Goal: Information Seeking & Learning: Find specific fact

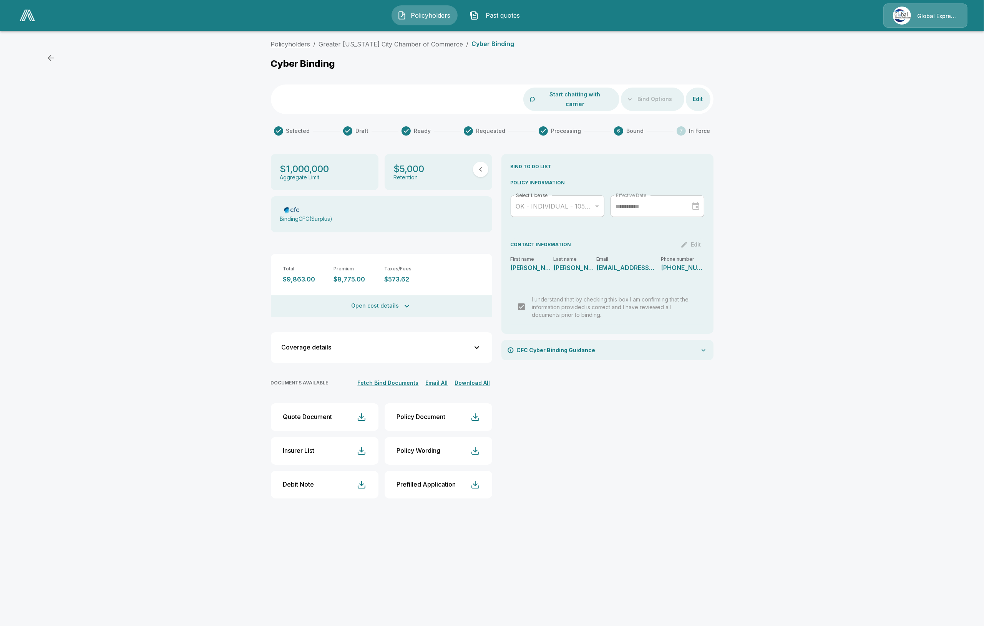
click at [276, 41] on link "Policyholders" at bounding box center [291, 44] width 40 height 8
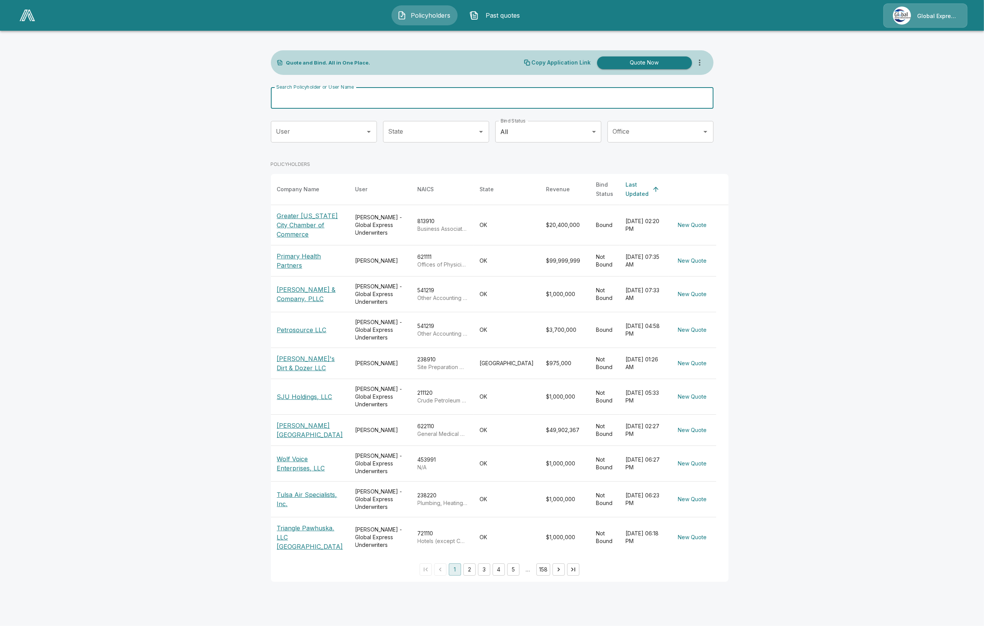
click at [431, 100] on input "Search Policyholder or User Name" at bounding box center [488, 98] width 434 height 22
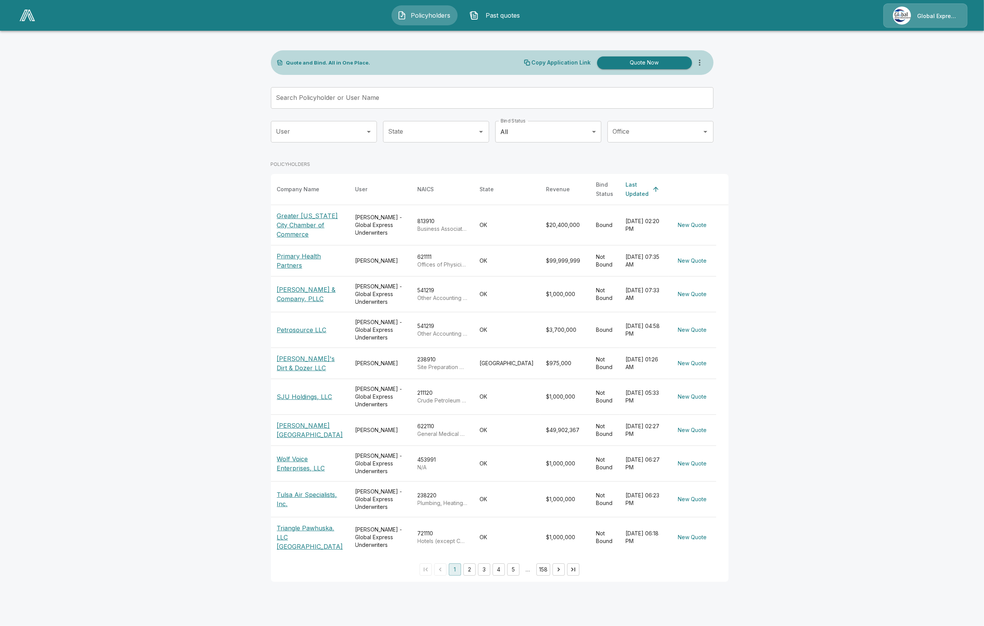
click at [314, 326] on p "Petrosource LLC" at bounding box center [302, 329] width 50 height 9
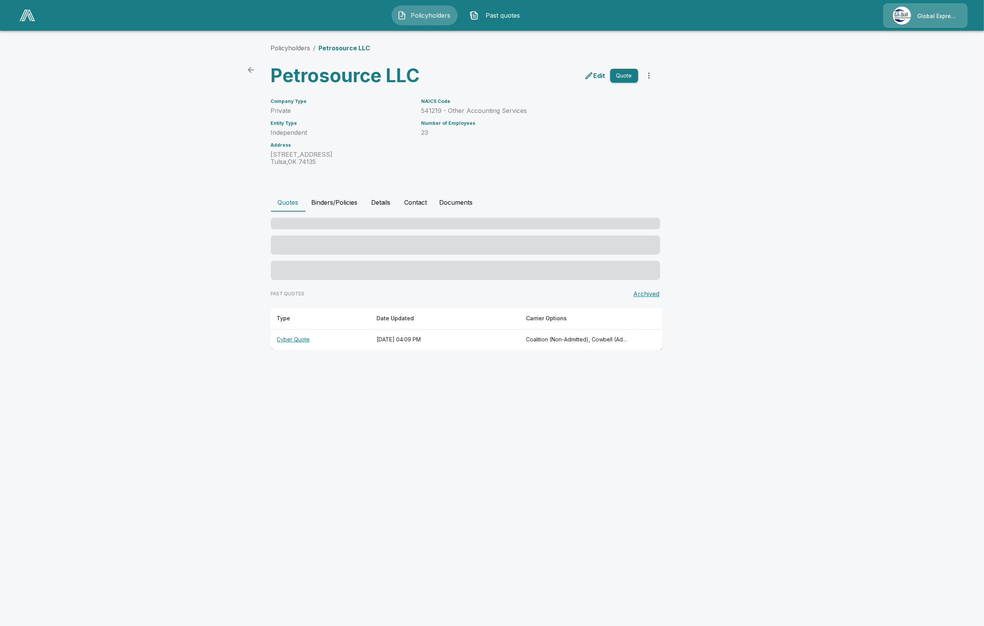
drag, startPoint x: 539, startPoint y: 228, endPoint x: 555, endPoint y: 223, distance: 17.5
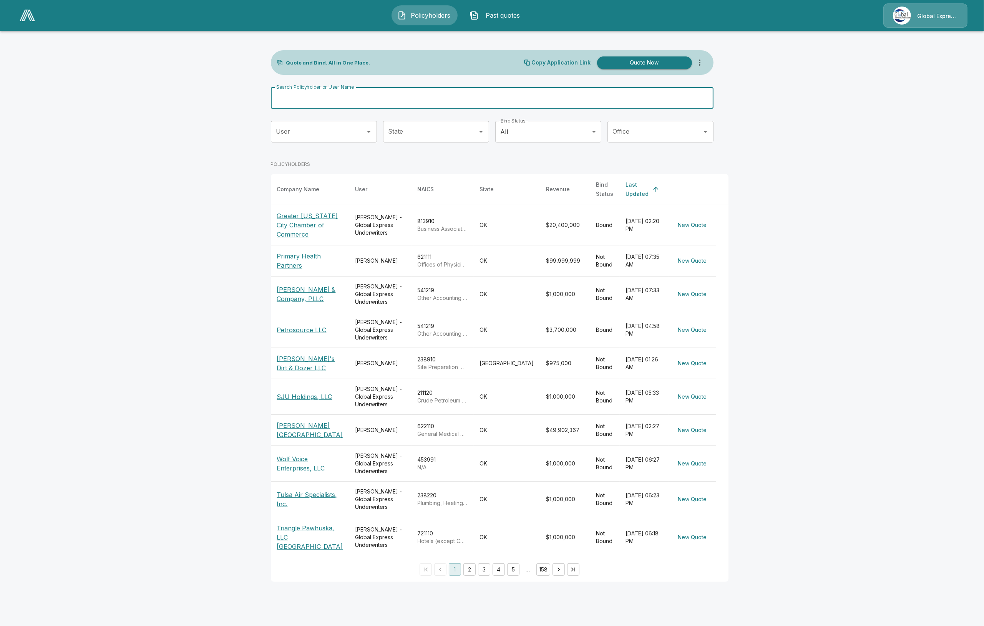
click at [391, 93] on input "Search Policyholder or User Name" at bounding box center [488, 98] width 434 height 22
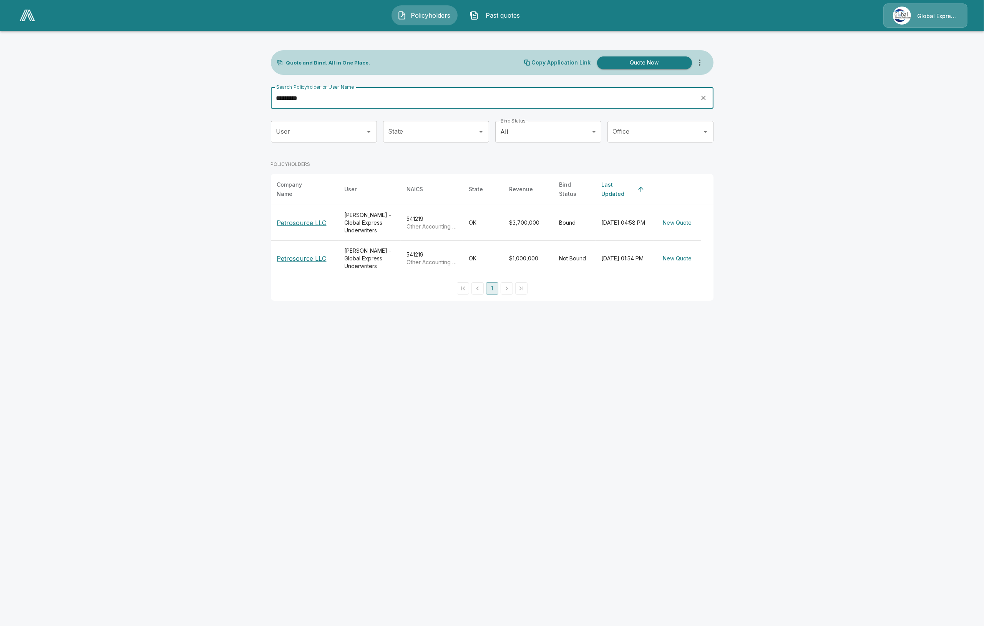
type input "*********"
click at [321, 220] on p "Petrosource LLC" at bounding box center [302, 222] width 50 height 9
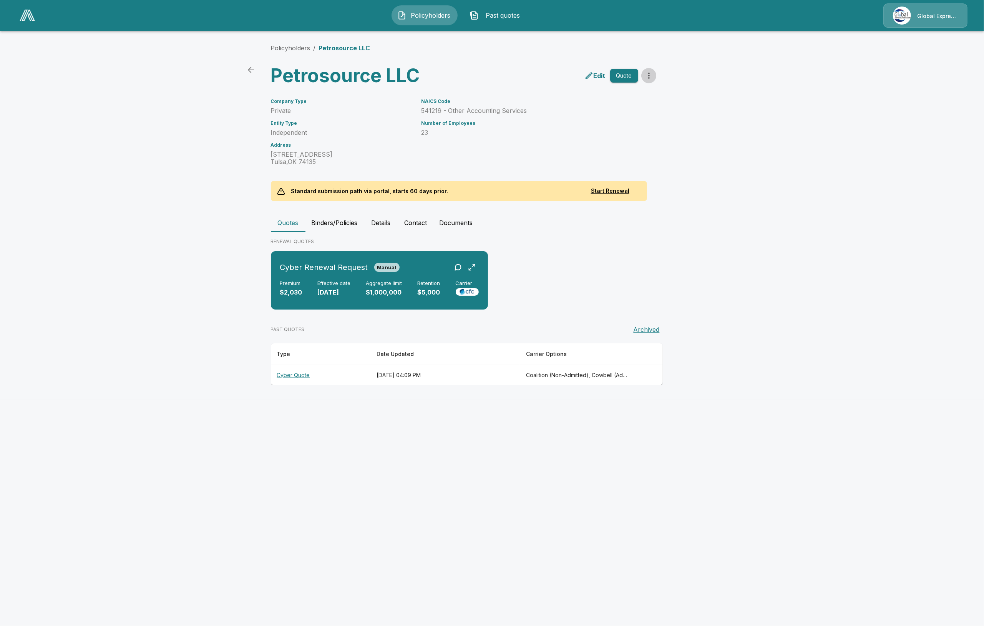
click at [652, 77] on icon "more" at bounding box center [648, 75] width 9 height 9
click at [760, 328] on main "Policyholders / Petrosource LLC Petrosource LLC Edit Quote Company Type Private…" at bounding box center [492, 200] width 984 height 400
click at [650, 75] on icon "more" at bounding box center [648, 75] width 9 height 9
click at [574, 255] on div "Cyber Renewal Request Manual Premium $2,030 Effective date 10/12/2025 Aggregate…" at bounding box center [492, 283] width 443 height 65
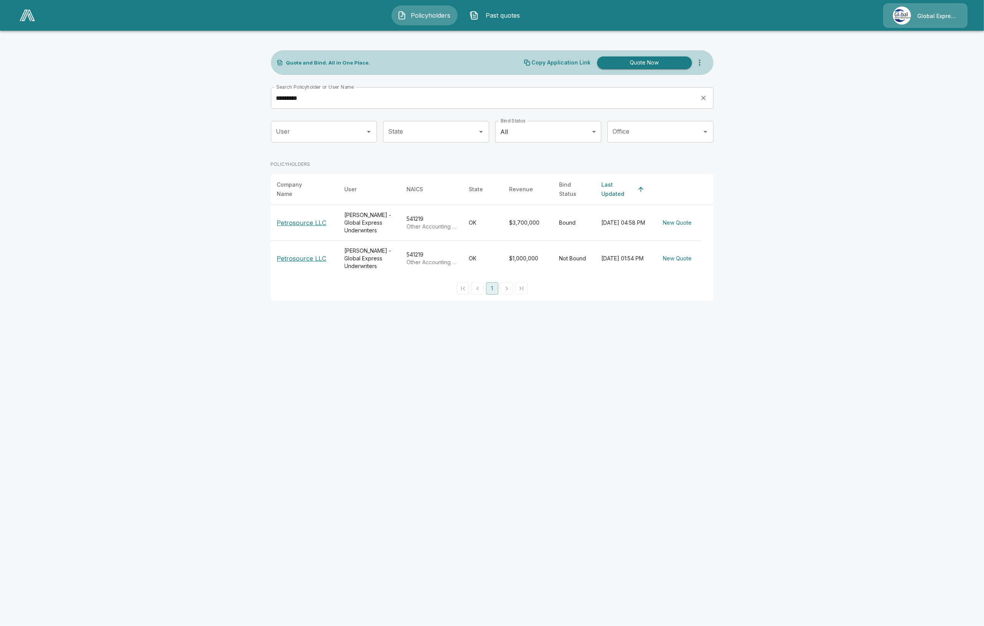
click at [308, 218] on p "Petrosource LLC" at bounding box center [302, 222] width 50 height 9
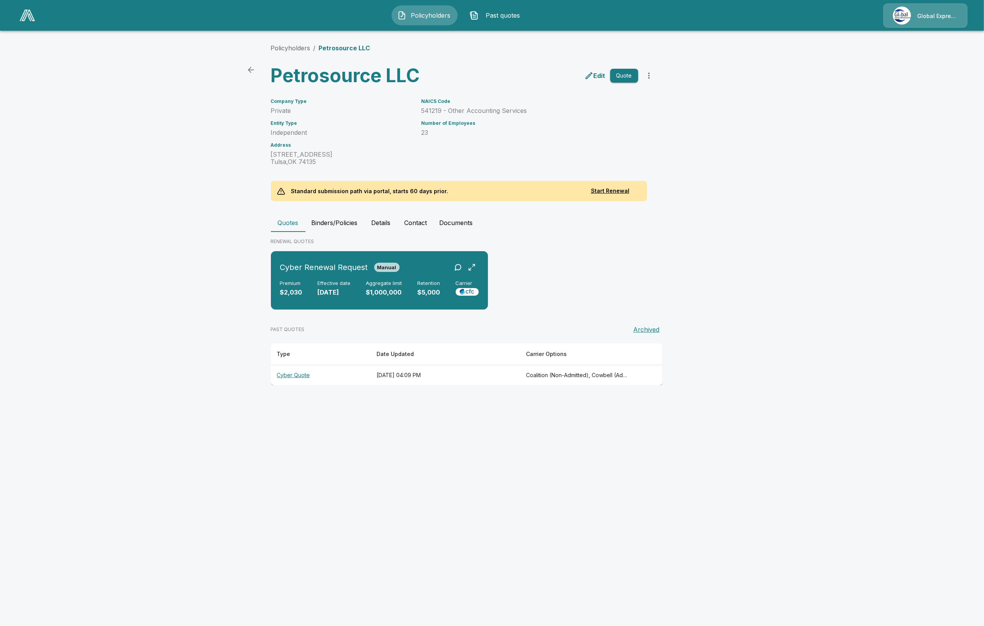
click at [290, 376] on th "Cyber Quote" at bounding box center [320, 375] width 99 height 20
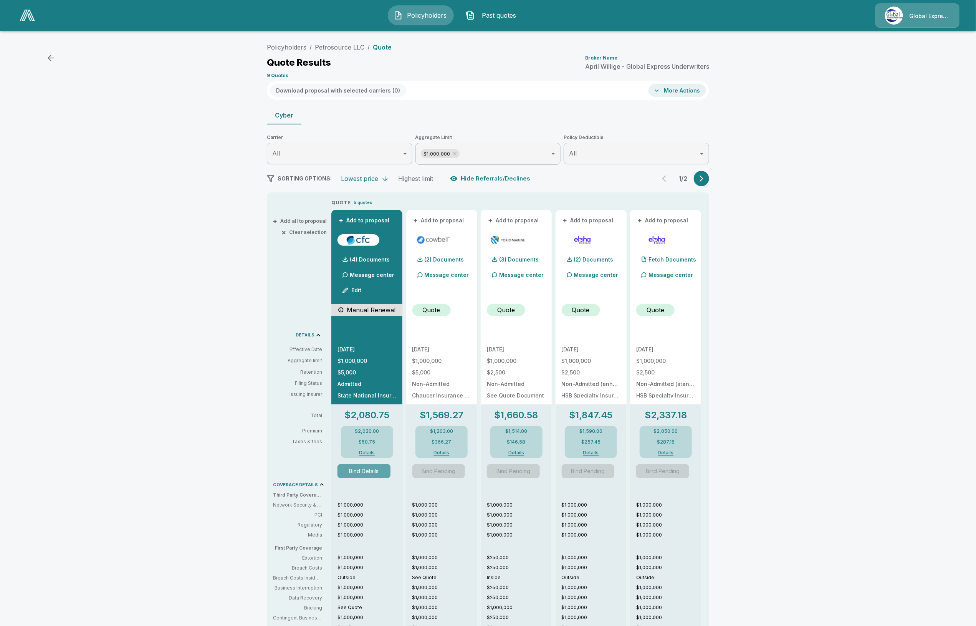
click at [371, 470] on button "Bind Details" at bounding box center [364, 471] width 53 height 14
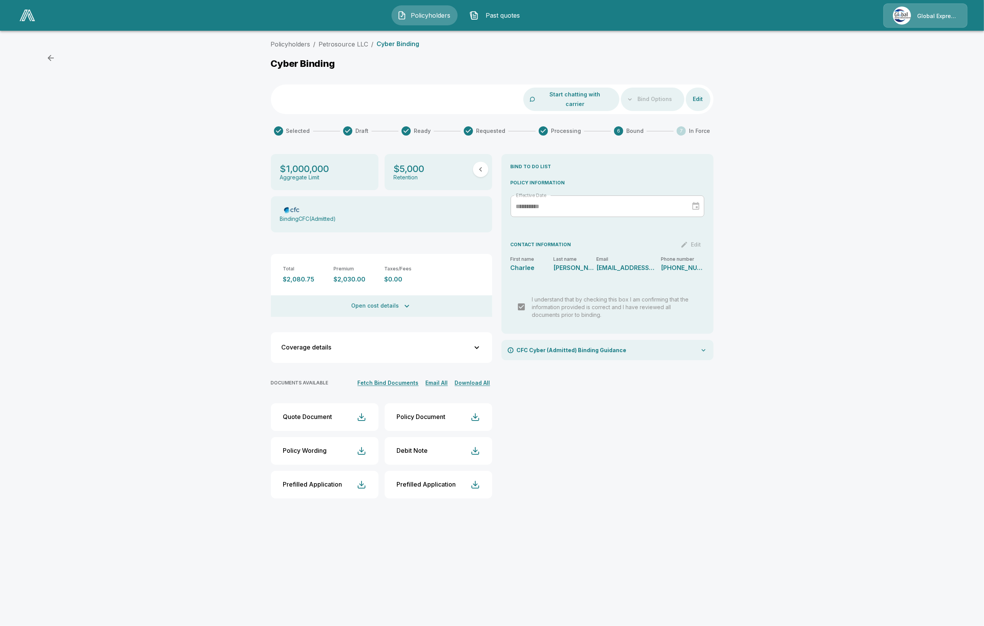
click at [519, 514] on html "Policyholders Past quotes Global Express Underwriters Policyholders / Petrosour…" at bounding box center [492, 257] width 984 height 514
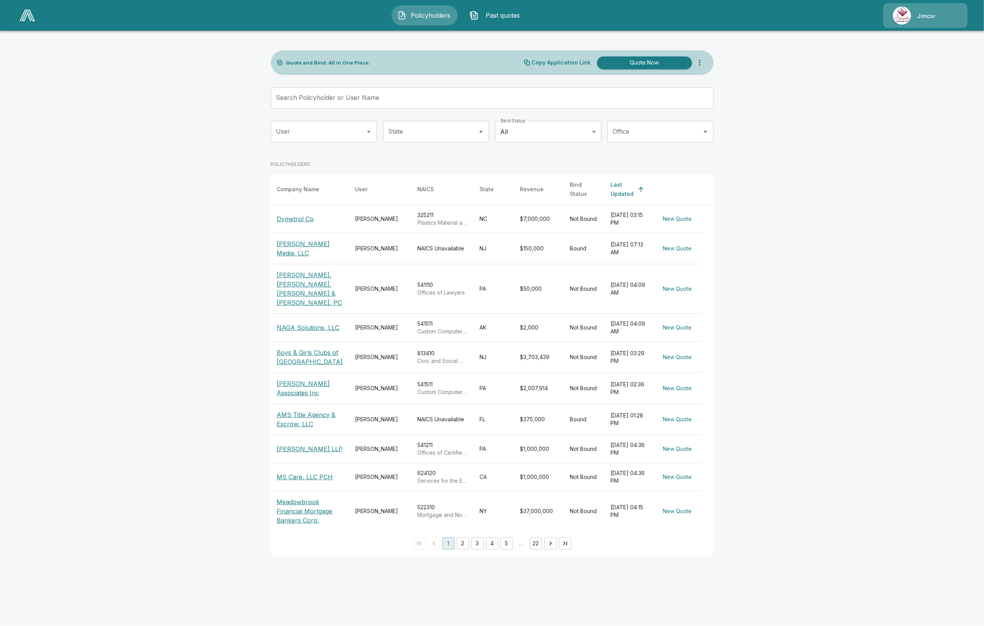
click at [300, 214] on p "Dymetrol Co" at bounding box center [295, 218] width 37 height 9
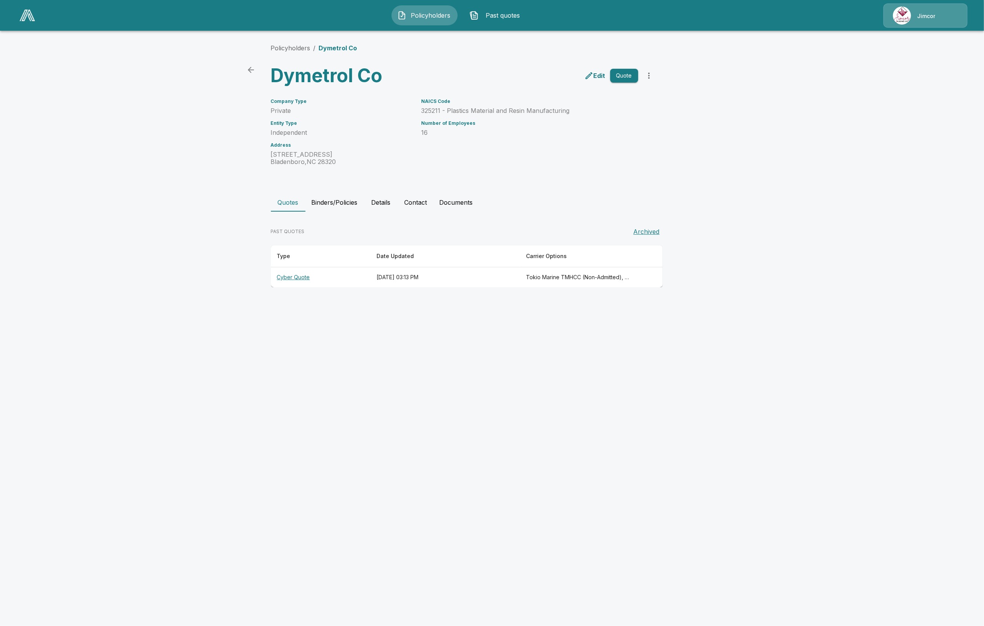
click at [296, 275] on th "Cyber Quote" at bounding box center [320, 277] width 99 height 20
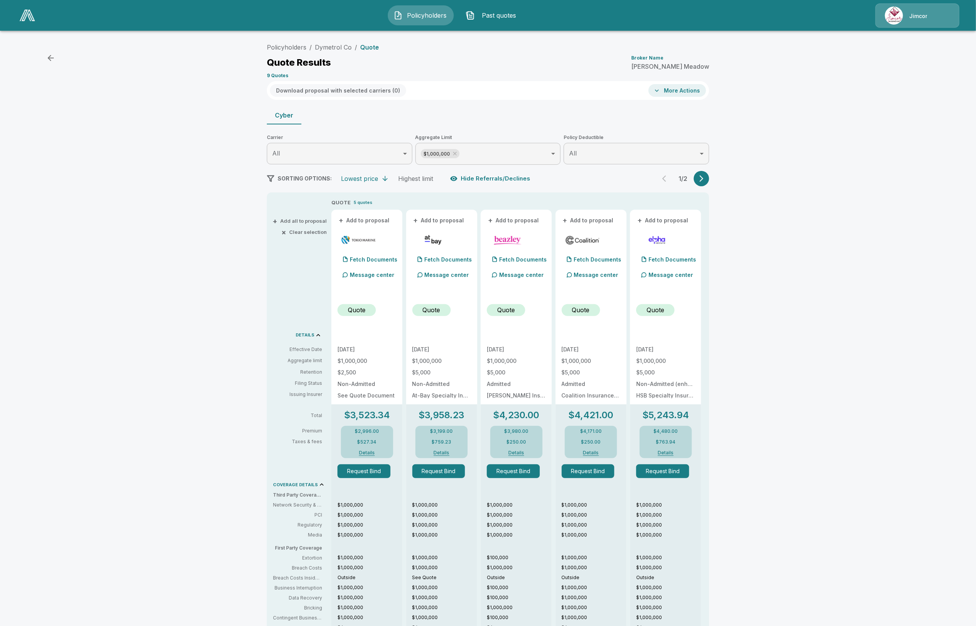
click at [370, 453] on button "Details" at bounding box center [367, 453] width 31 height 5
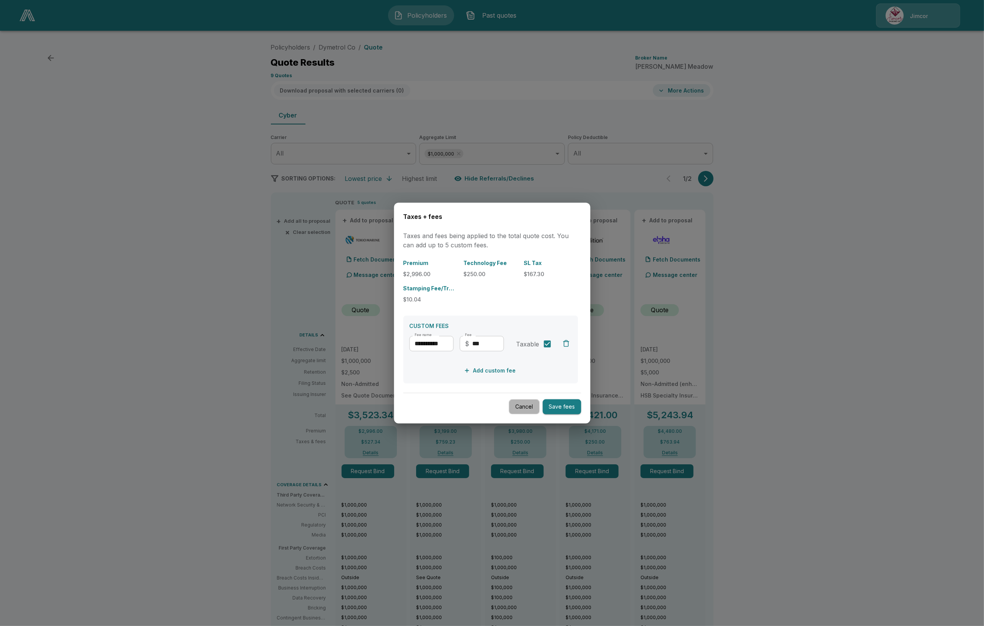
click at [509, 407] on button "Cancel" at bounding box center [524, 406] width 31 height 15
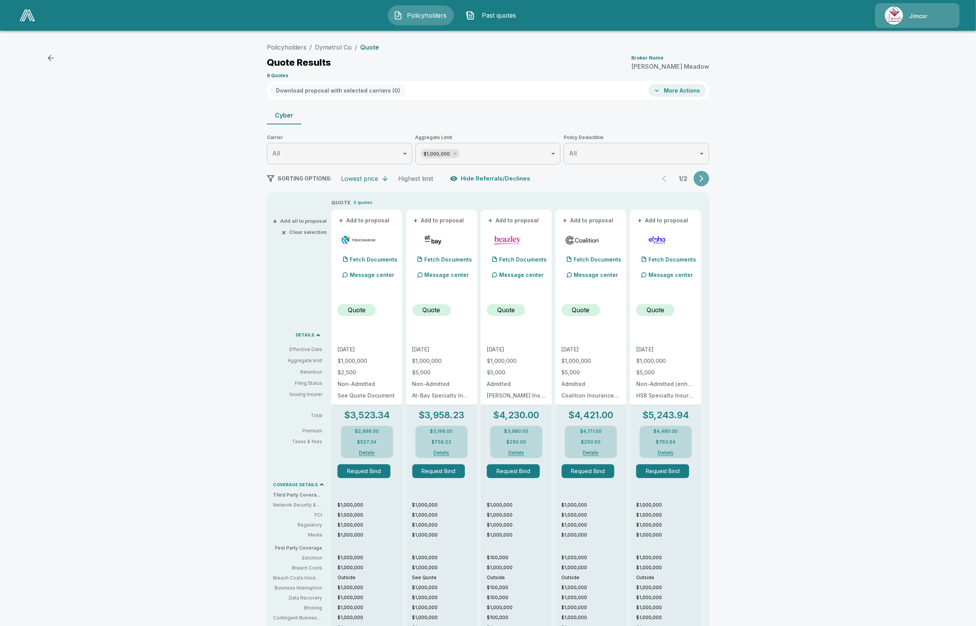
click at [706, 181] on icon "button" at bounding box center [702, 179] width 8 height 8
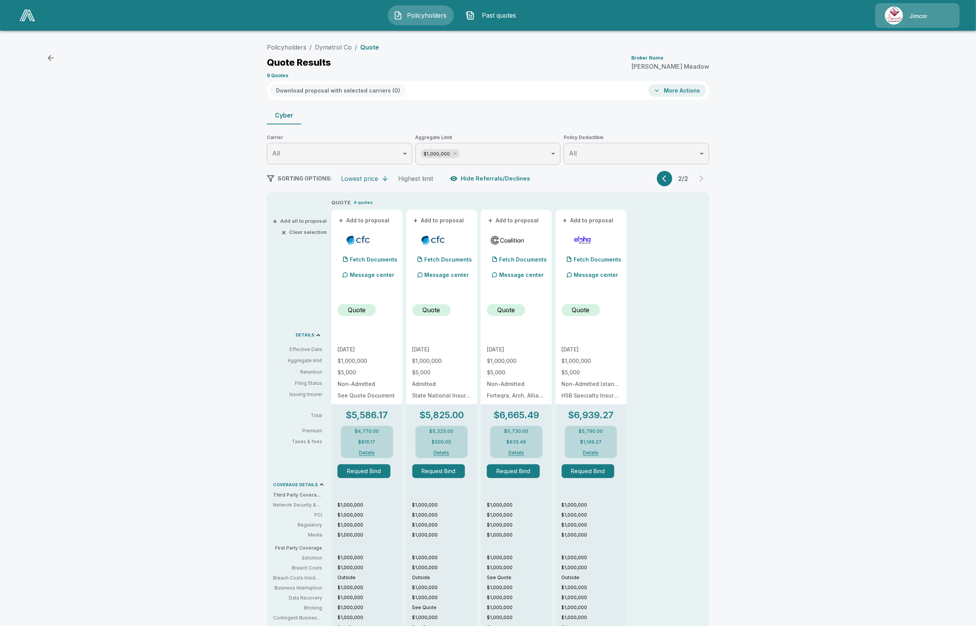
click at [594, 454] on button "Details" at bounding box center [591, 453] width 31 height 5
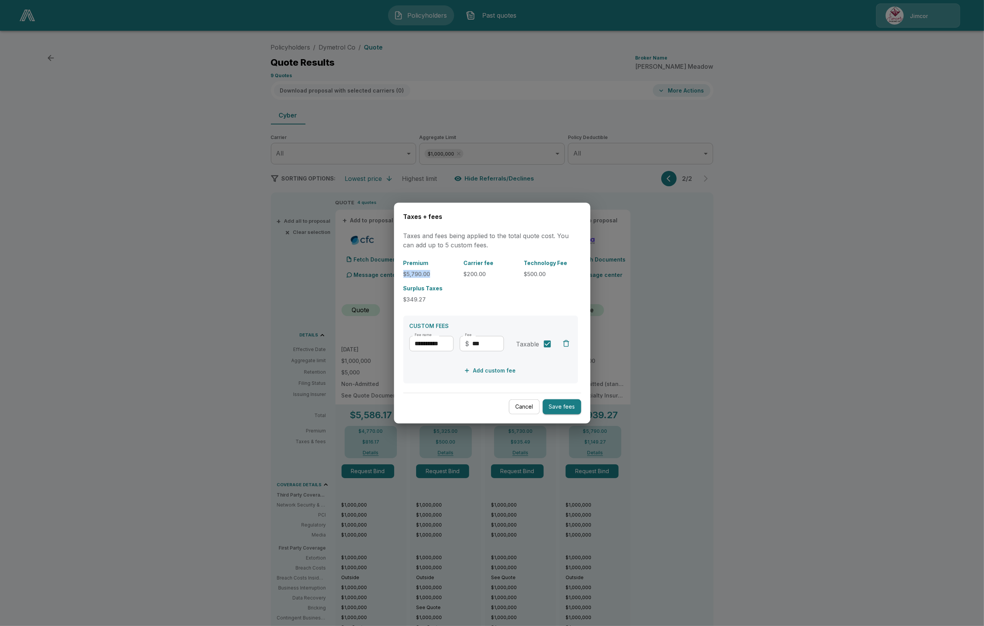
drag, startPoint x: 433, startPoint y: 274, endPoint x: 400, endPoint y: 273, distance: 33.0
click at [400, 273] on div "**********" at bounding box center [492, 313] width 196 height 221
copy p "$5,790.00"
click at [536, 273] on p "$500.00" at bounding box center [551, 274] width 54 height 8
click at [524, 407] on button "Cancel" at bounding box center [524, 406] width 31 height 15
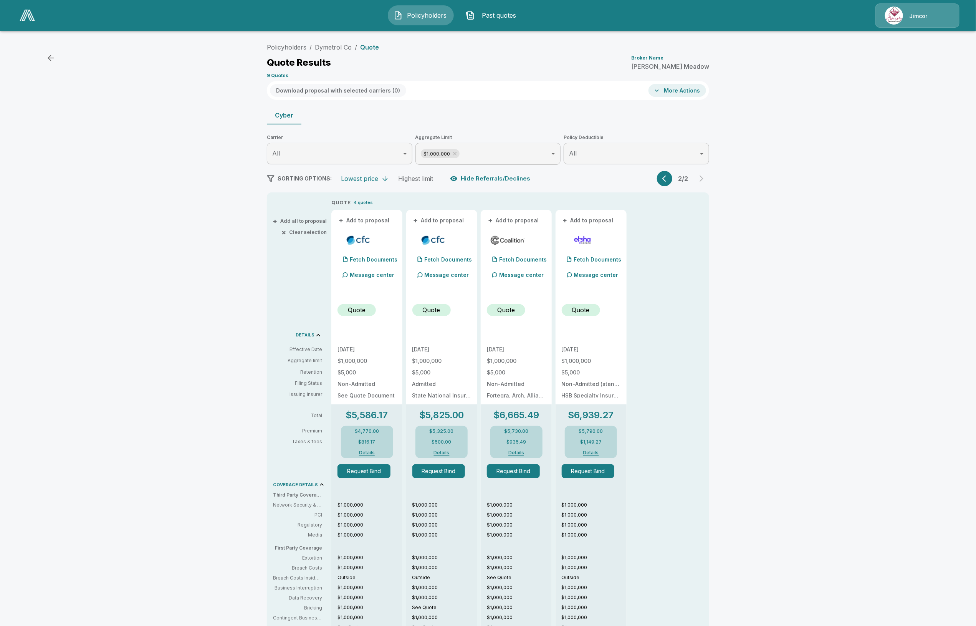
click at [915, 17] on p "Jimcor" at bounding box center [919, 16] width 18 height 8
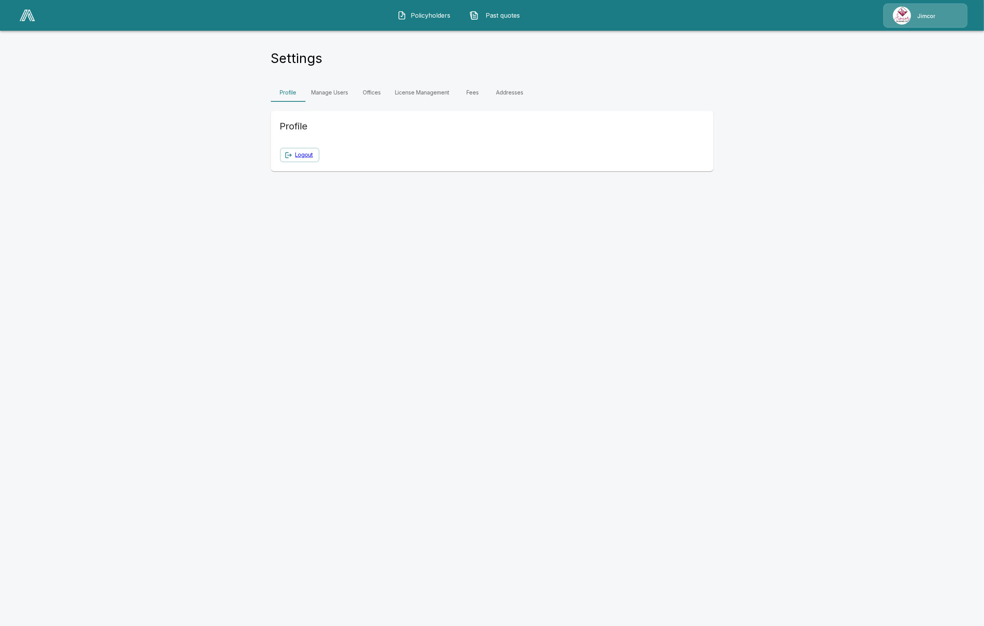
click at [481, 94] on link "Fees" at bounding box center [473, 92] width 35 height 18
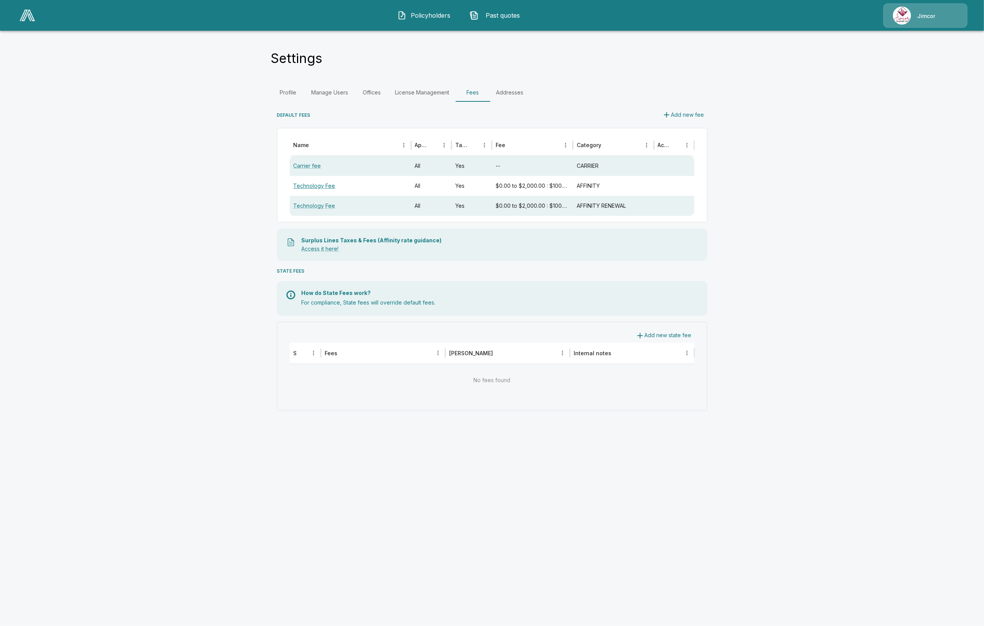
click at [311, 184] on link "Technology Fee" at bounding box center [314, 185] width 42 height 7
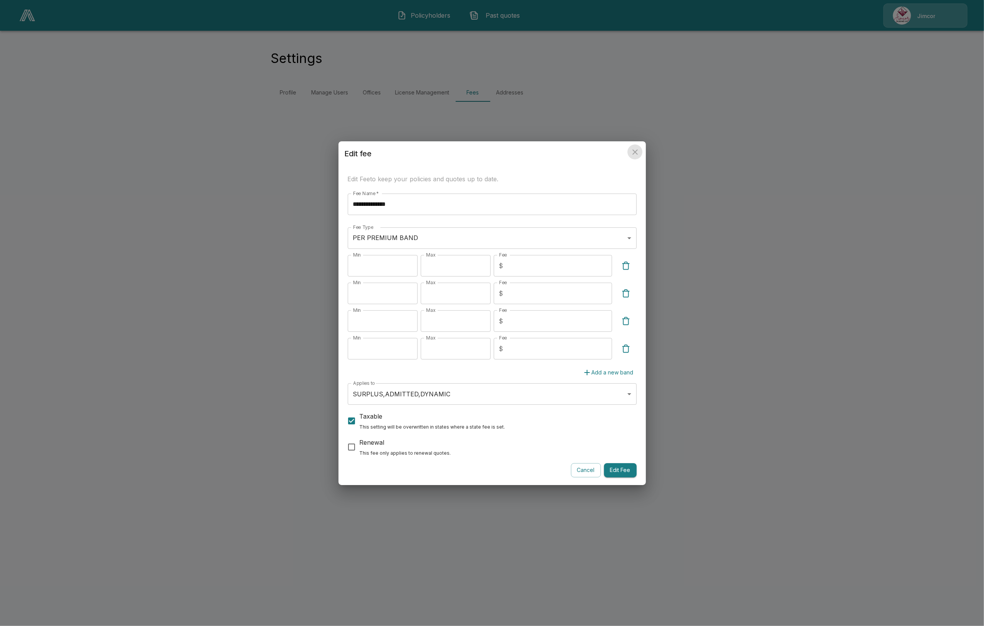
drag, startPoint x: 636, startPoint y: 152, endPoint x: 630, endPoint y: 164, distance: 13.9
click at [635, 152] on icon "close" at bounding box center [634, 152] width 9 height 9
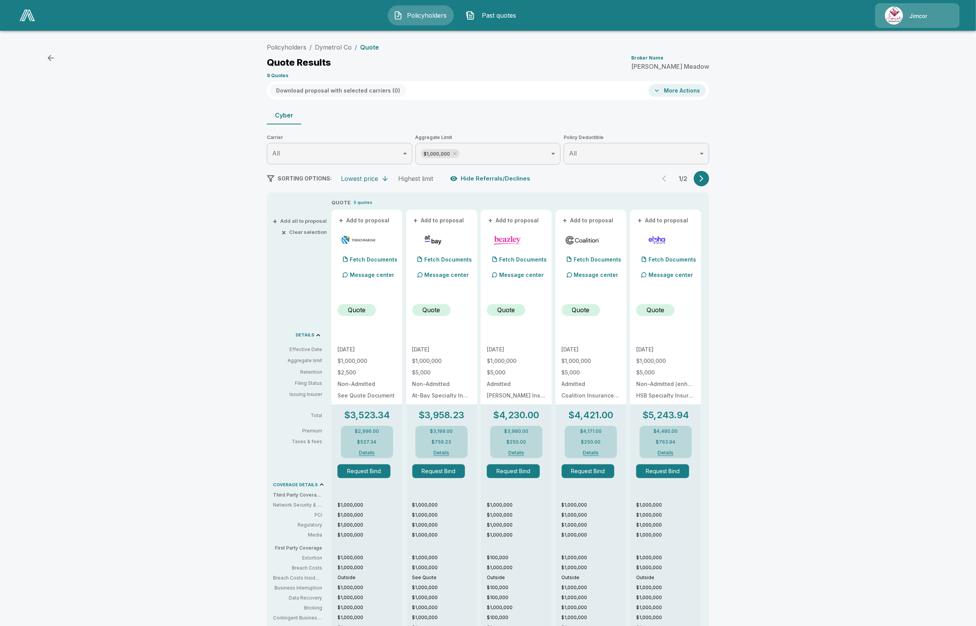
click at [367, 451] on button "Details" at bounding box center [367, 453] width 31 height 5
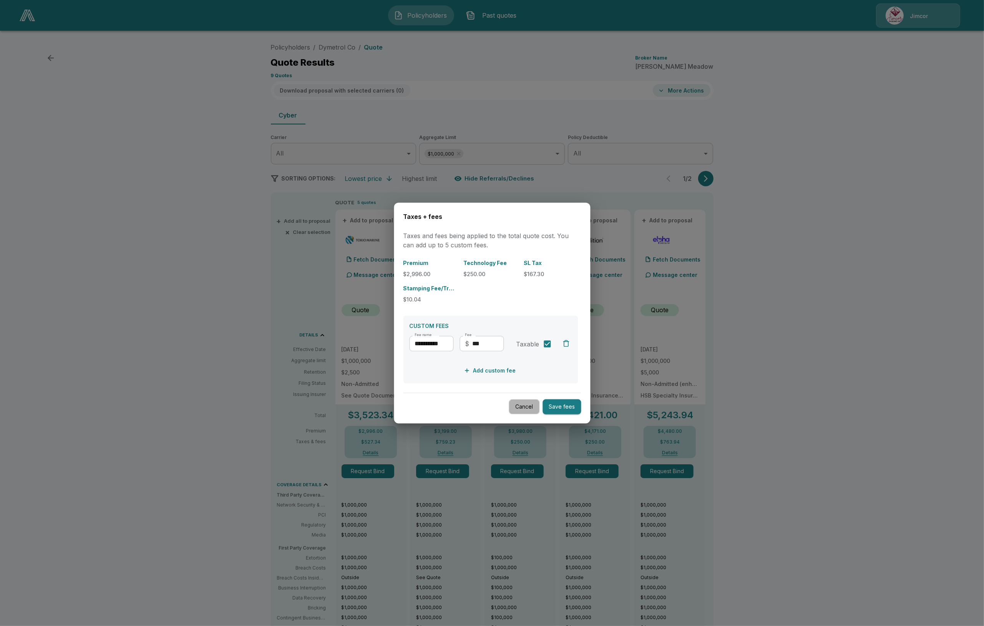
click at [527, 406] on button "Cancel" at bounding box center [524, 406] width 31 height 15
